Goal: Navigation & Orientation: Find specific page/section

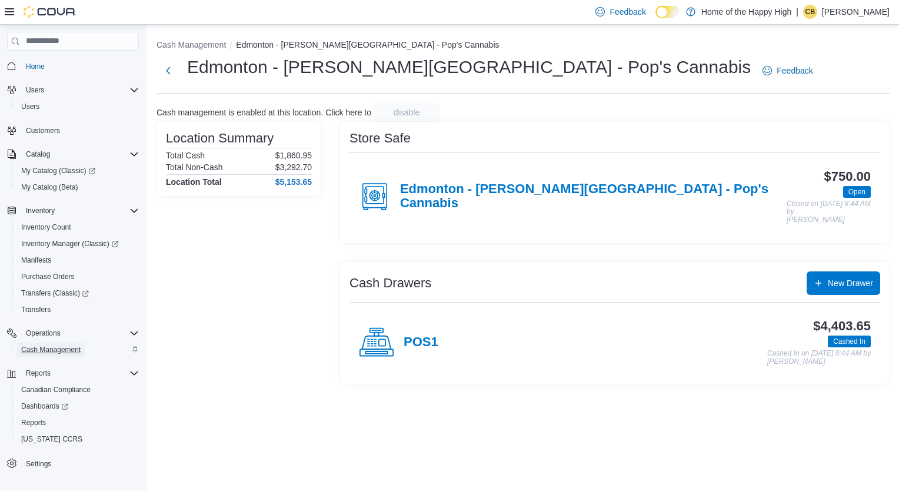
click at [44, 345] on span "Cash Management" at bounding box center [50, 349] width 59 height 9
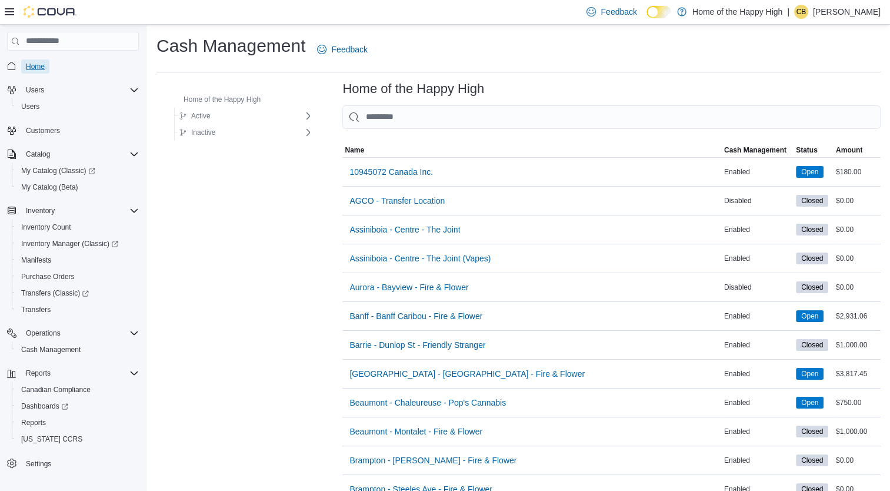
click at [35, 67] on span "Home" at bounding box center [35, 66] width 19 height 9
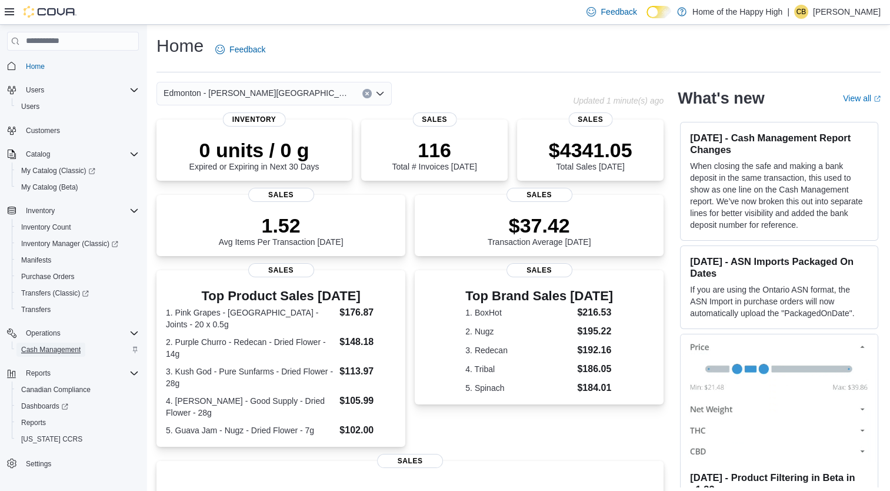
click at [59, 348] on span "Cash Management" at bounding box center [50, 349] width 59 height 9
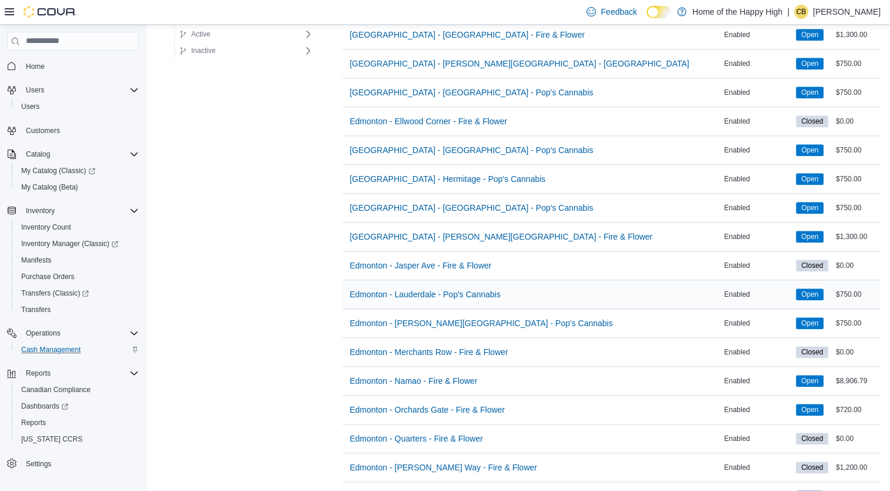
scroll to position [1118, 0]
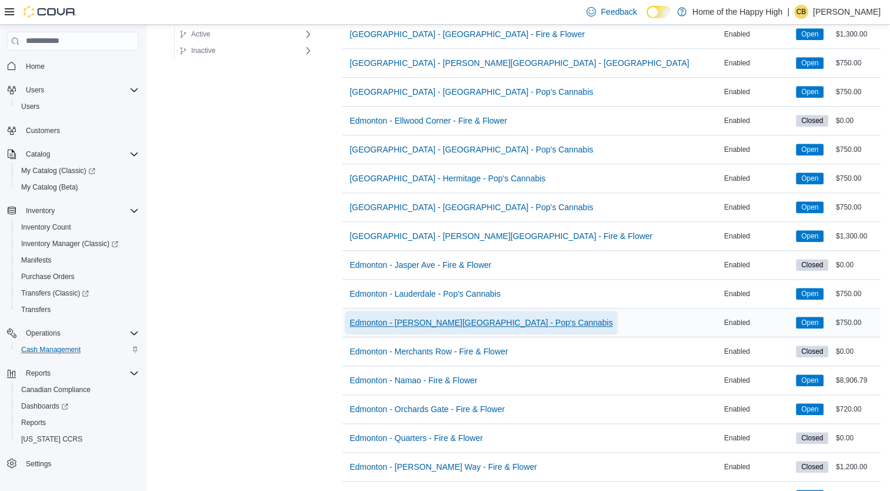
click at [454, 317] on span "Edmonton - [PERSON_NAME][GEOGRAPHIC_DATA] - Pop's Cannabis" at bounding box center [481, 323] width 263 height 12
